Goal: Transaction & Acquisition: Purchase product/service

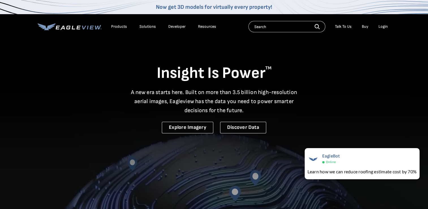
click at [385, 27] on div "Login" at bounding box center [383, 26] width 9 height 5
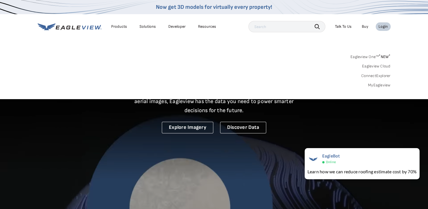
click at [373, 83] on link "MyEagleview" at bounding box center [379, 85] width 23 height 5
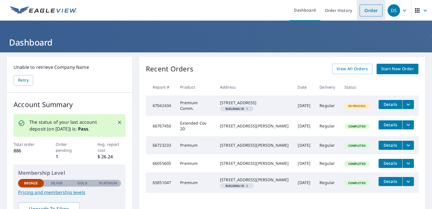
click at [374, 10] on link "Order" at bounding box center [371, 11] width 23 height 12
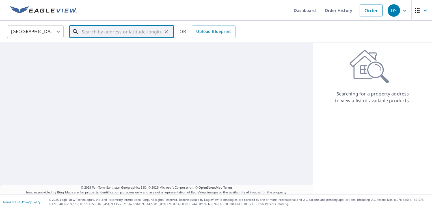
click at [112, 30] on input "text" at bounding box center [122, 32] width 81 height 16
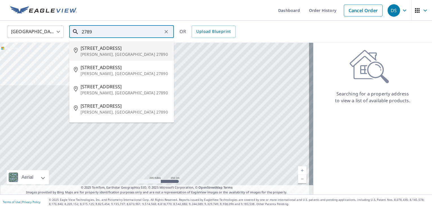
click at [132, 42] on li "125 Ash St Weldon, NC 27890" at bounding box center [121, 50] width 105 height 19
type input "125 Ash St Weldon, NC 27890"
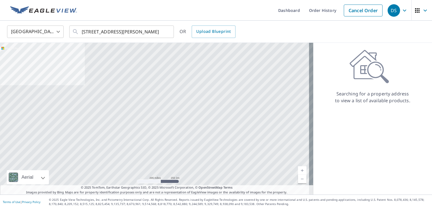
click at [132, 42] on div "United States US ​ 125 Ash St Weldon, NC 27890 ​ OR Upload Blueprint" at bounding box center [216, 32] width 432 height 22
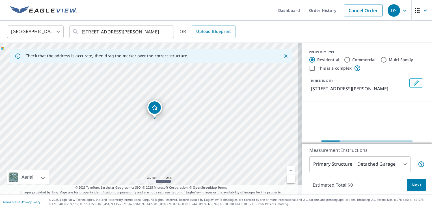
click at [132, 42] on div "United States US ​ 125 Ash St Weldon, NC 27890 ​ OR Upload Blueprint" at bounding box center [216, 32] width 432 height 22
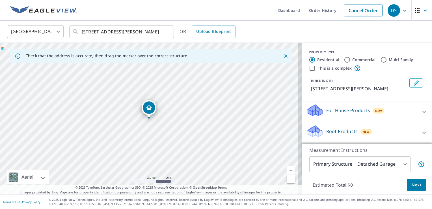
drag, startPoint x: 132, startPoint y: 42, endPoint x: 201, endPoint y: 11, distance: 76.0
click at [201, 11] on ul "Dashboard Order History Cancel Order" at bounding box center [232, 10] width 305 height 21
click at [166, 32] on icon "Clear" at bounding box center [166, 31] width 3 height 3
